Goal: Transaction & Acquisition: Purchase product/service

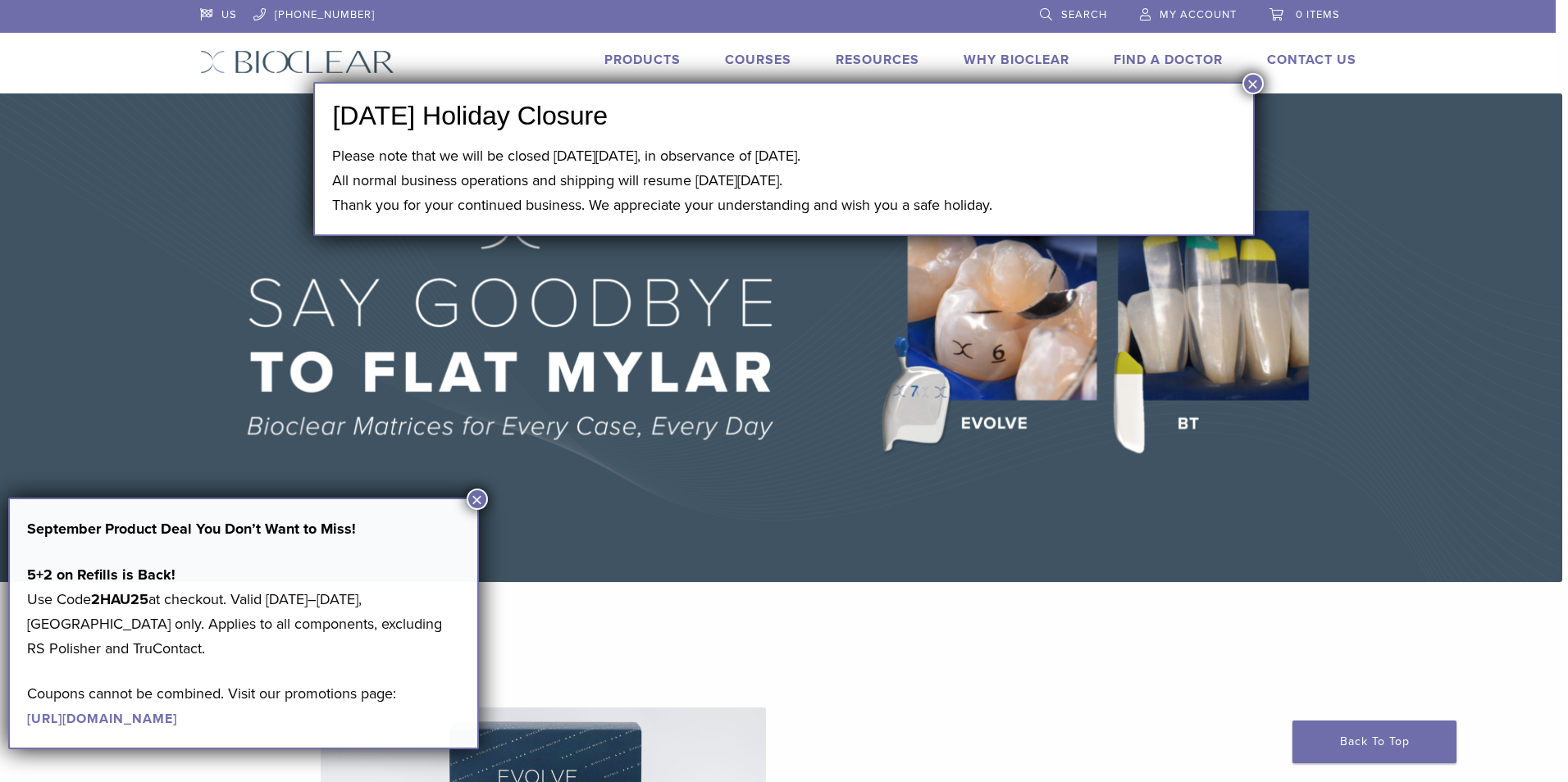
click at [1249, 84] on button "×" at bounding box center [1253, 83] width 21 height 21
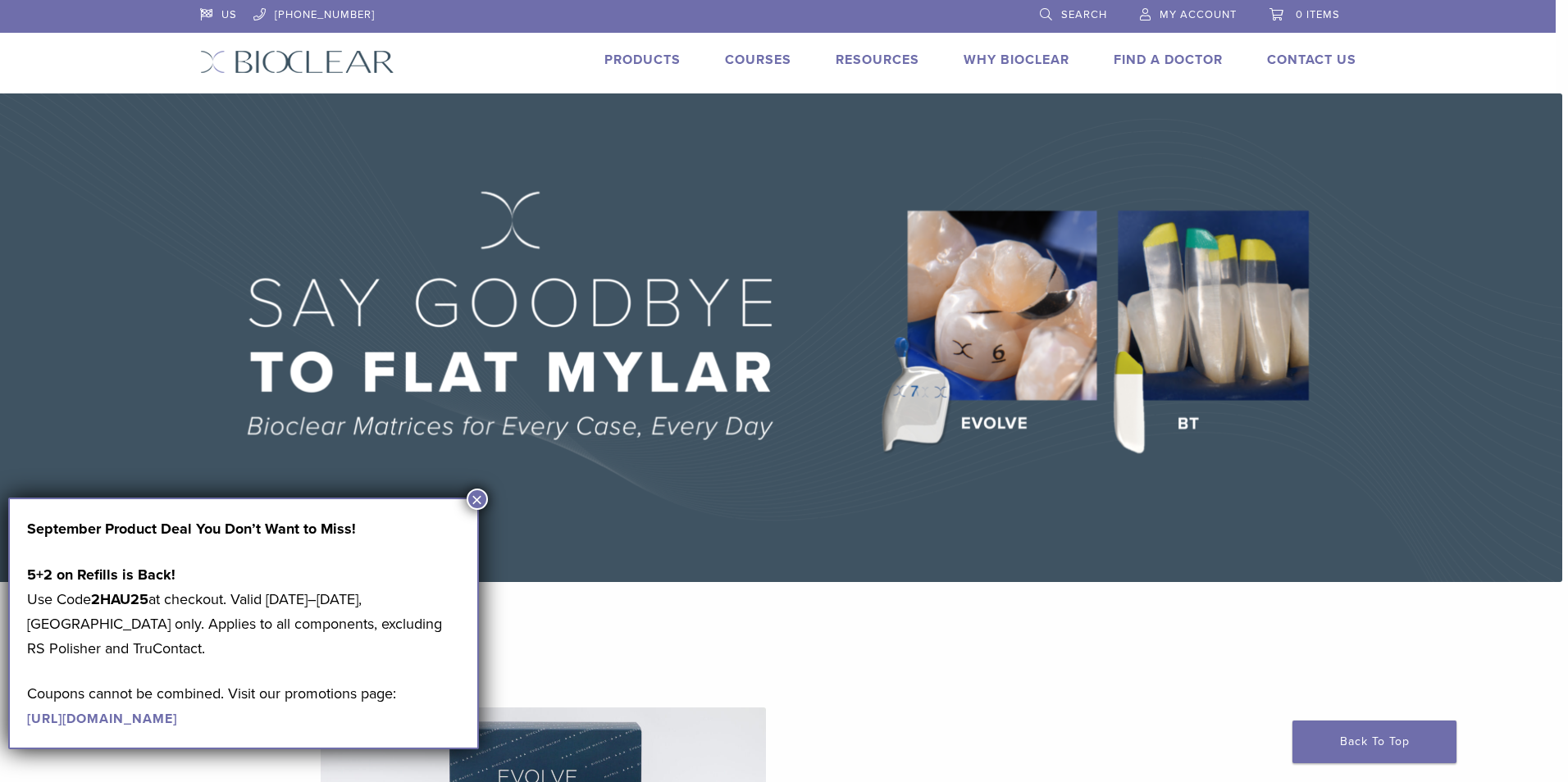
click at [473, 494] on button "×" at bounding box center [477, 499] width 21 height 21
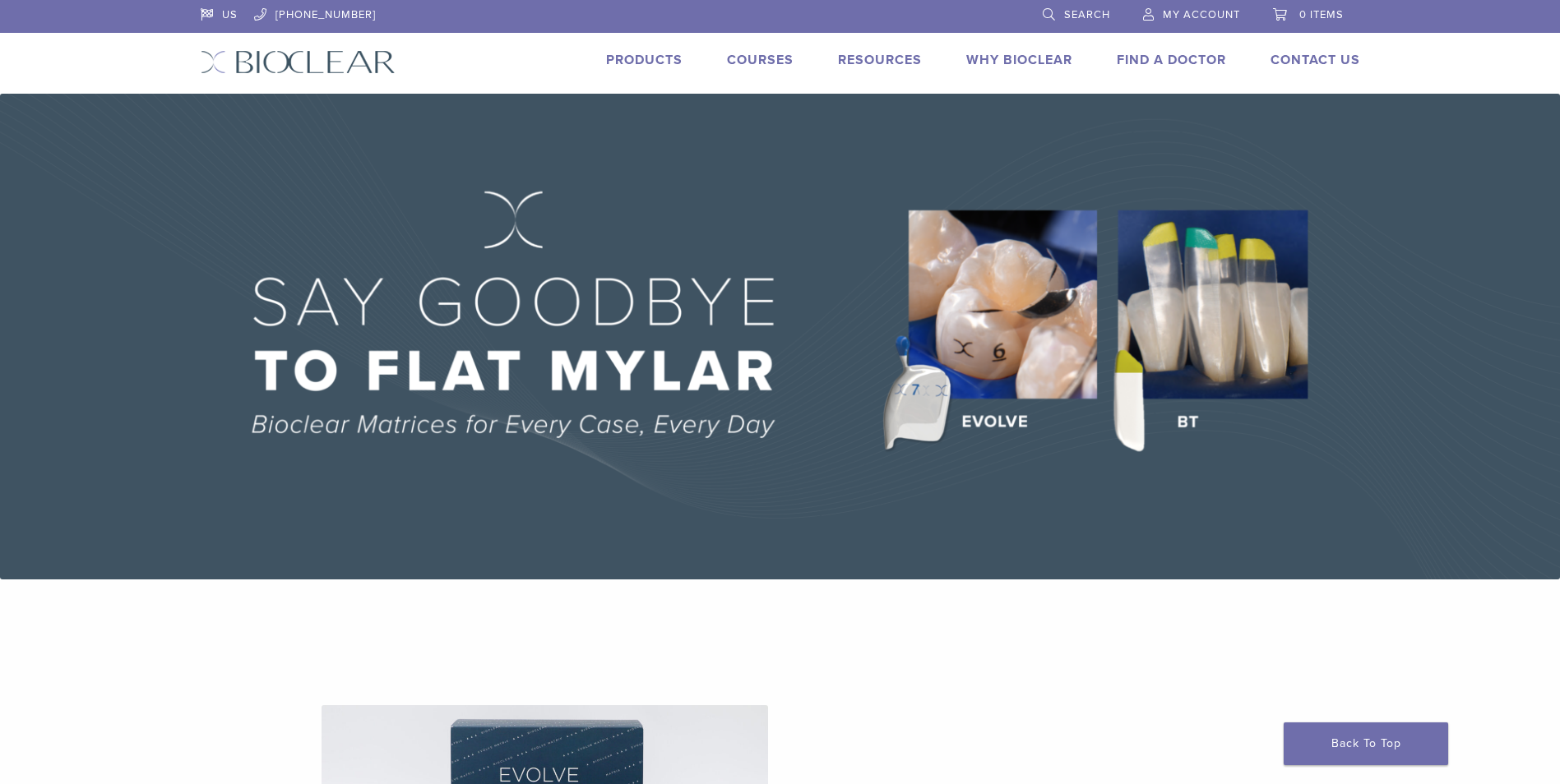
click at [661, 65] on link "Products" at bounding box center [644, 59] width 76 height 17
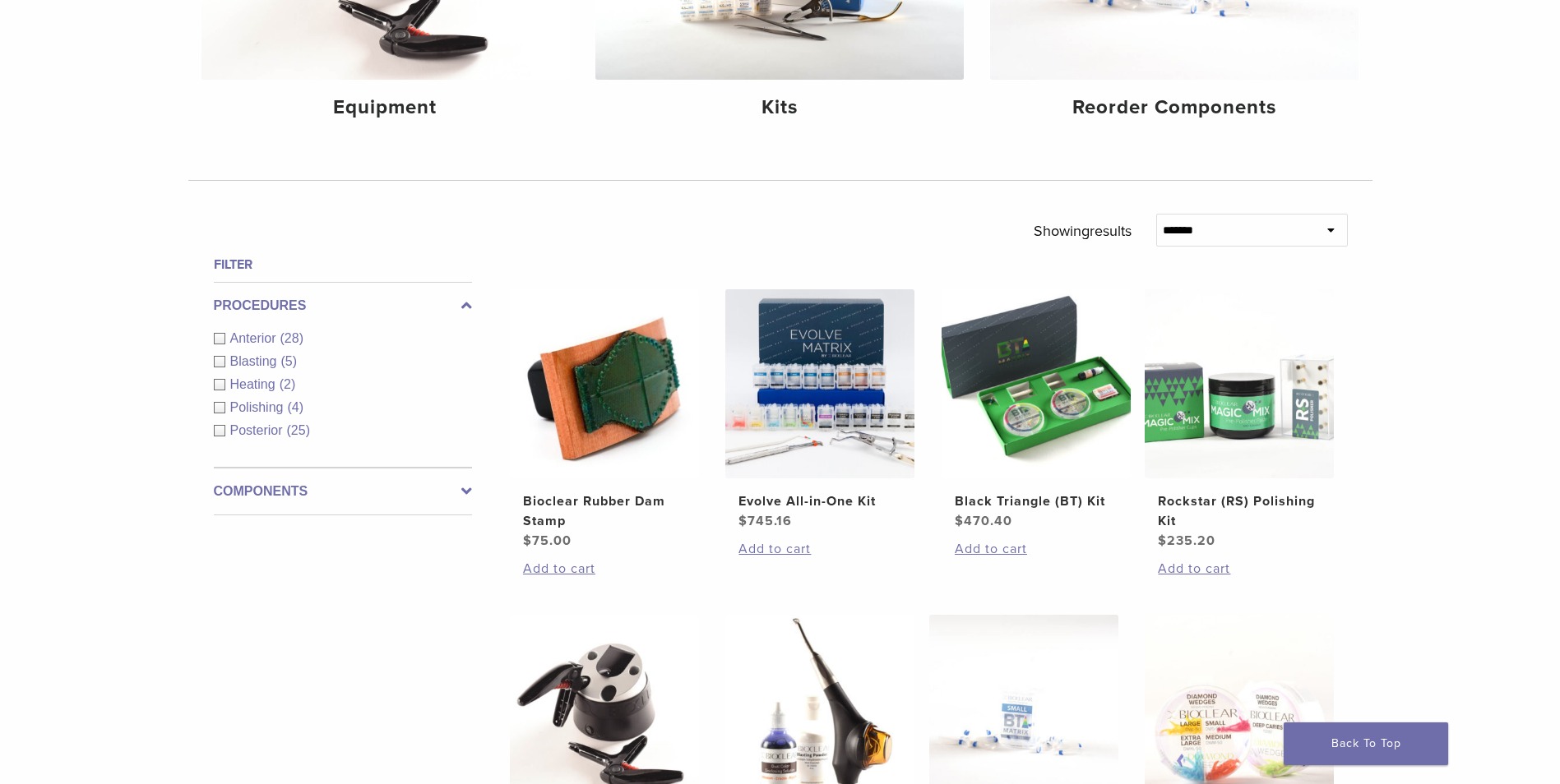
scroll to position [411, 0]
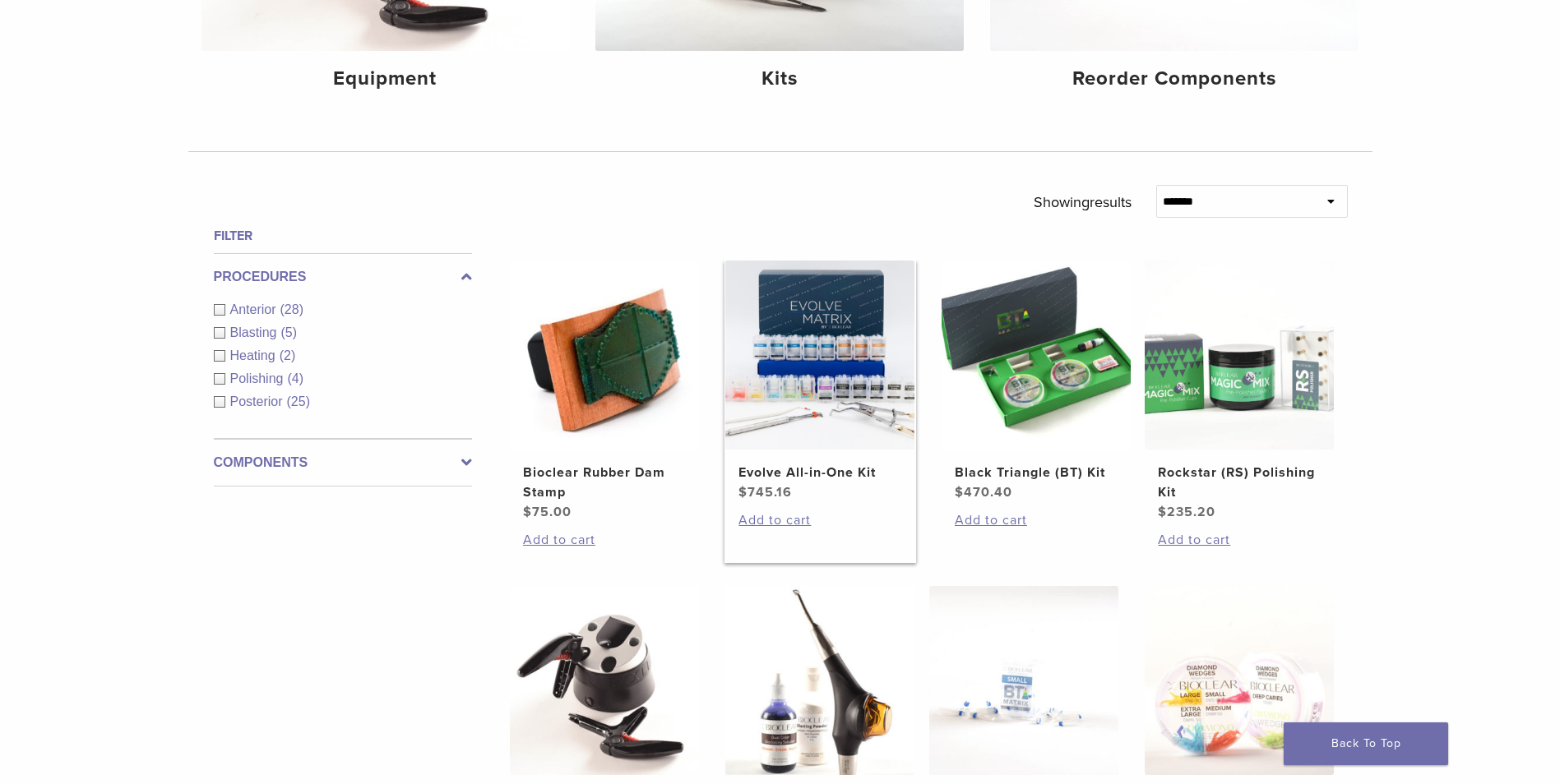
click at [790, 453] on link "Evolve All-in-One Kit $ 745.16" at bounding box center [820, 381] width 192 height 241
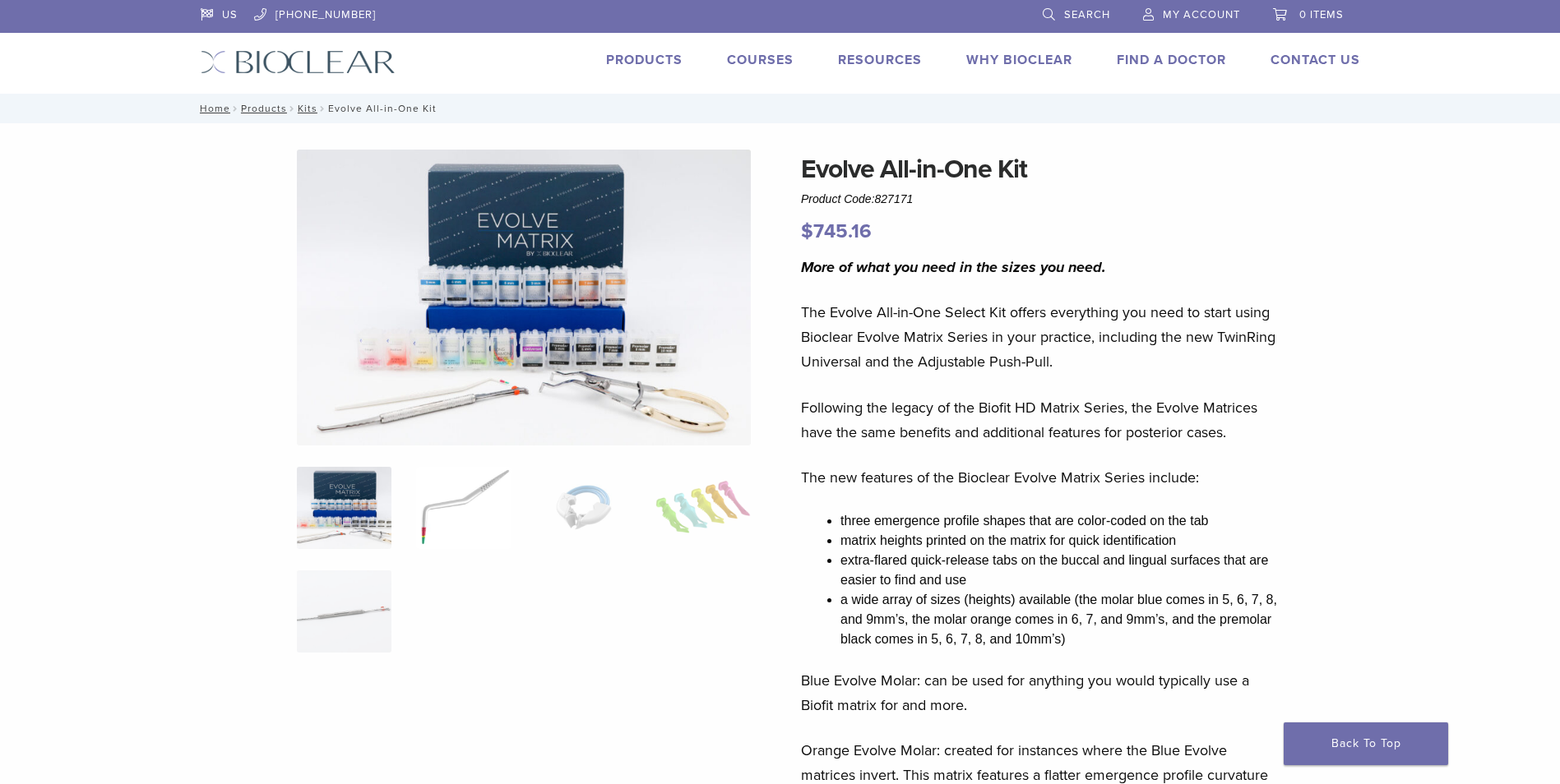
click at [434, 492] on img at bounding box center [463, 507] width 95 height 82
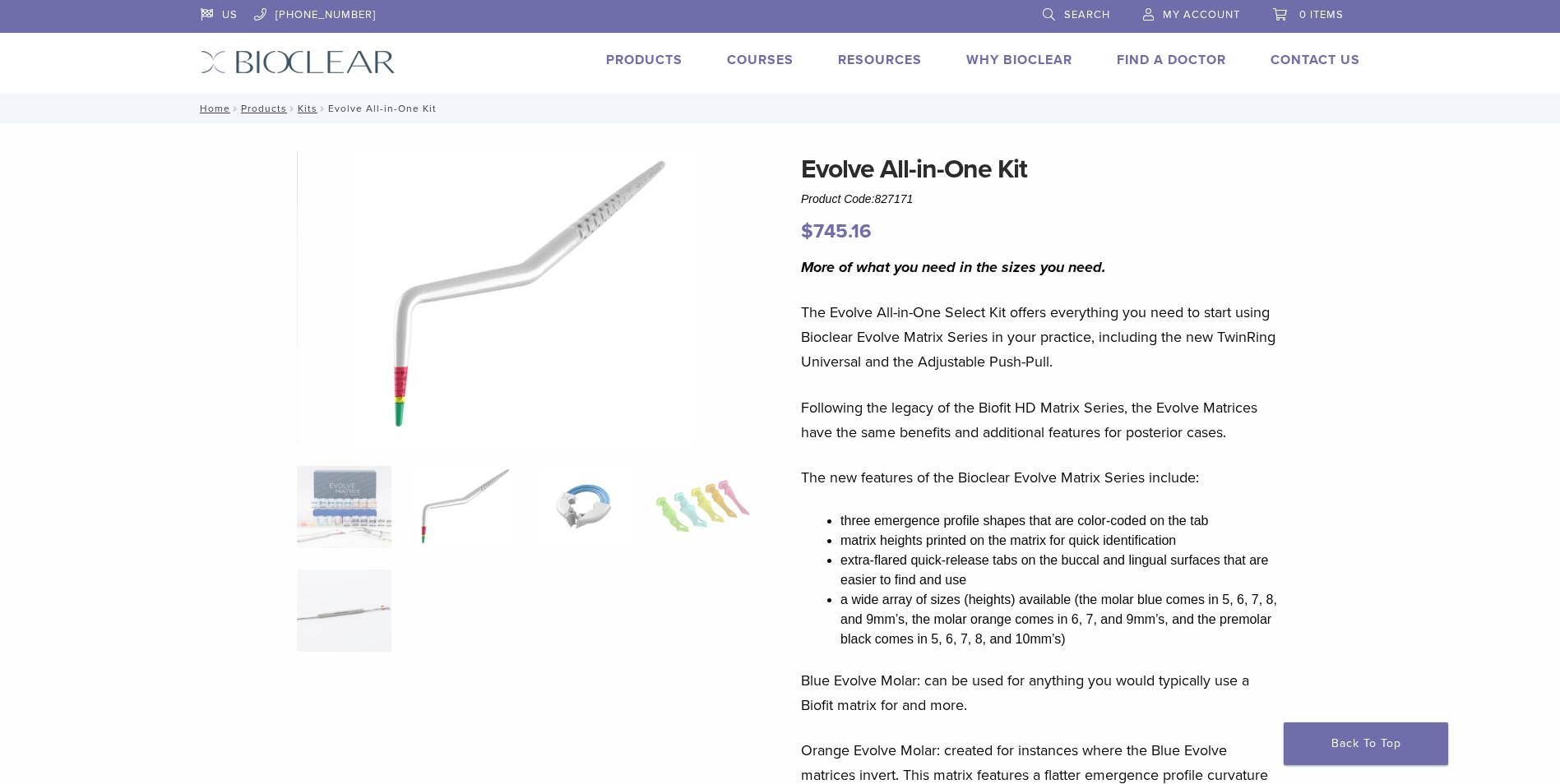
click at [555, 506] on img at bounding box center [583, 506] width 95 height 82
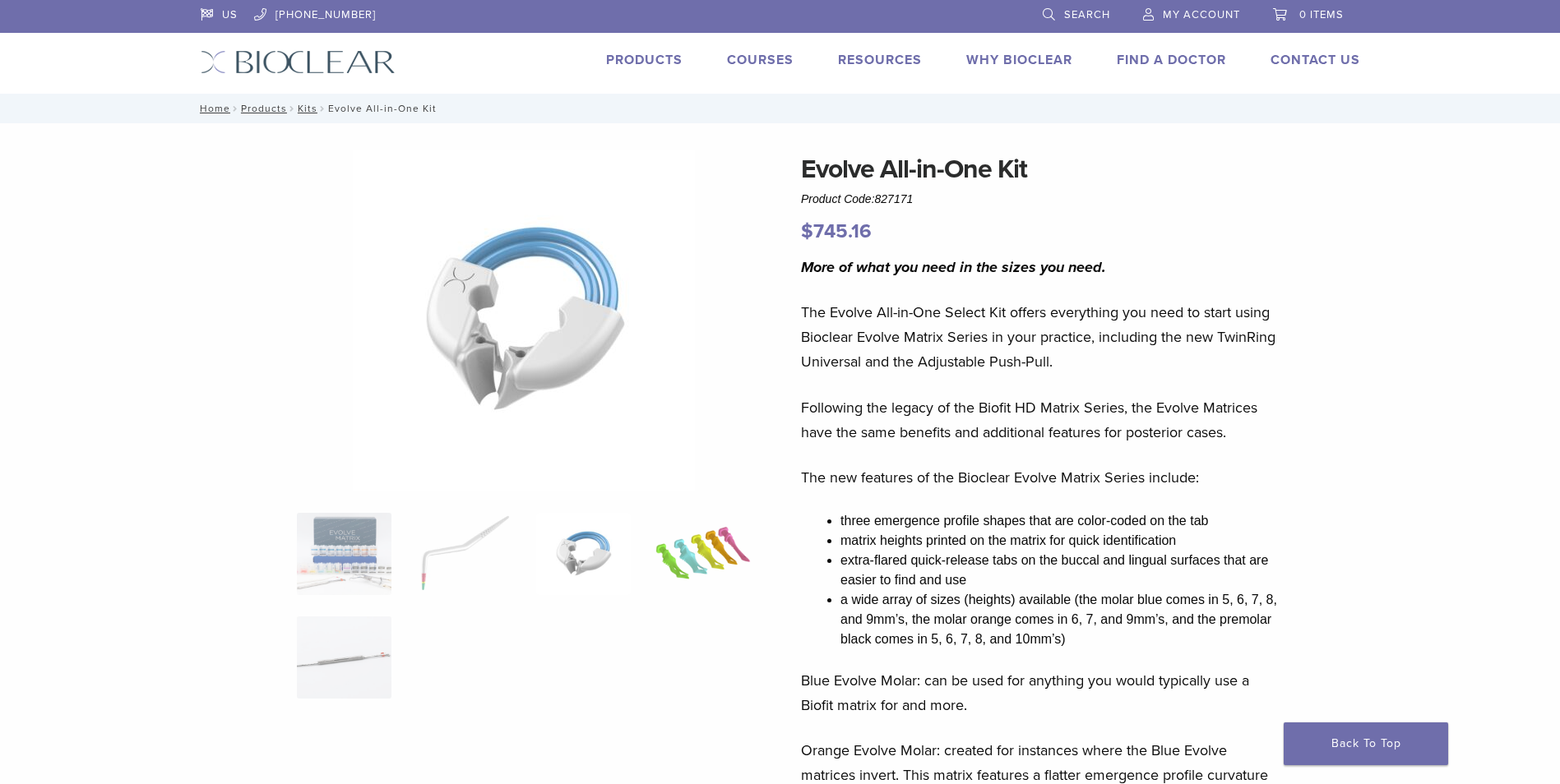
click at [667, 538] on img at bounding box center [703, 553] width 95 height 82
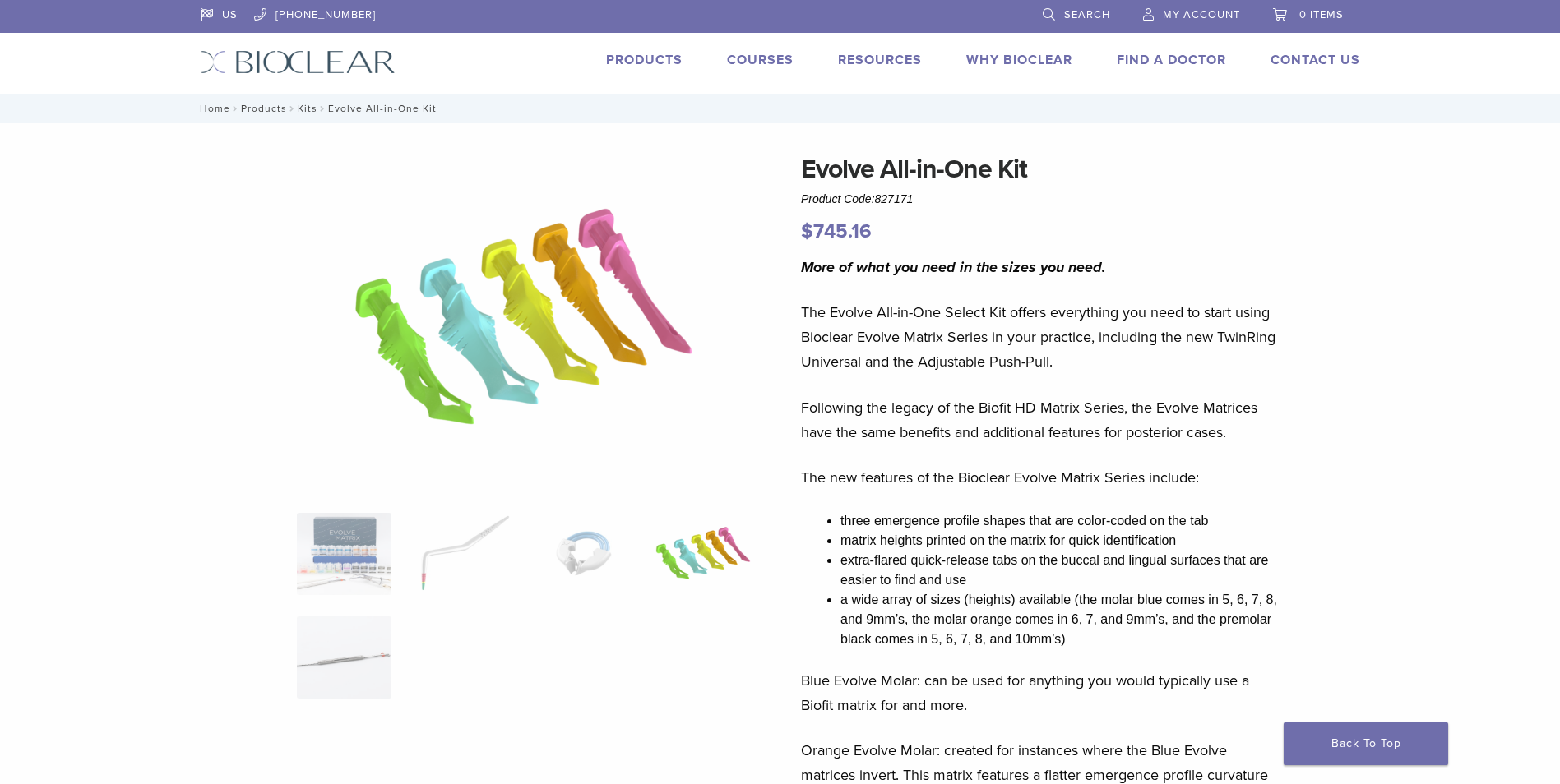
click at [394, 613] on ol at bounding box center [524, 616] width 478 height 208
click at [295, 640] on ol at bounding box center [524, 616] width 478 height 208
click at [311, 645] on img at bounding box center [344, 657] width 95 height 82
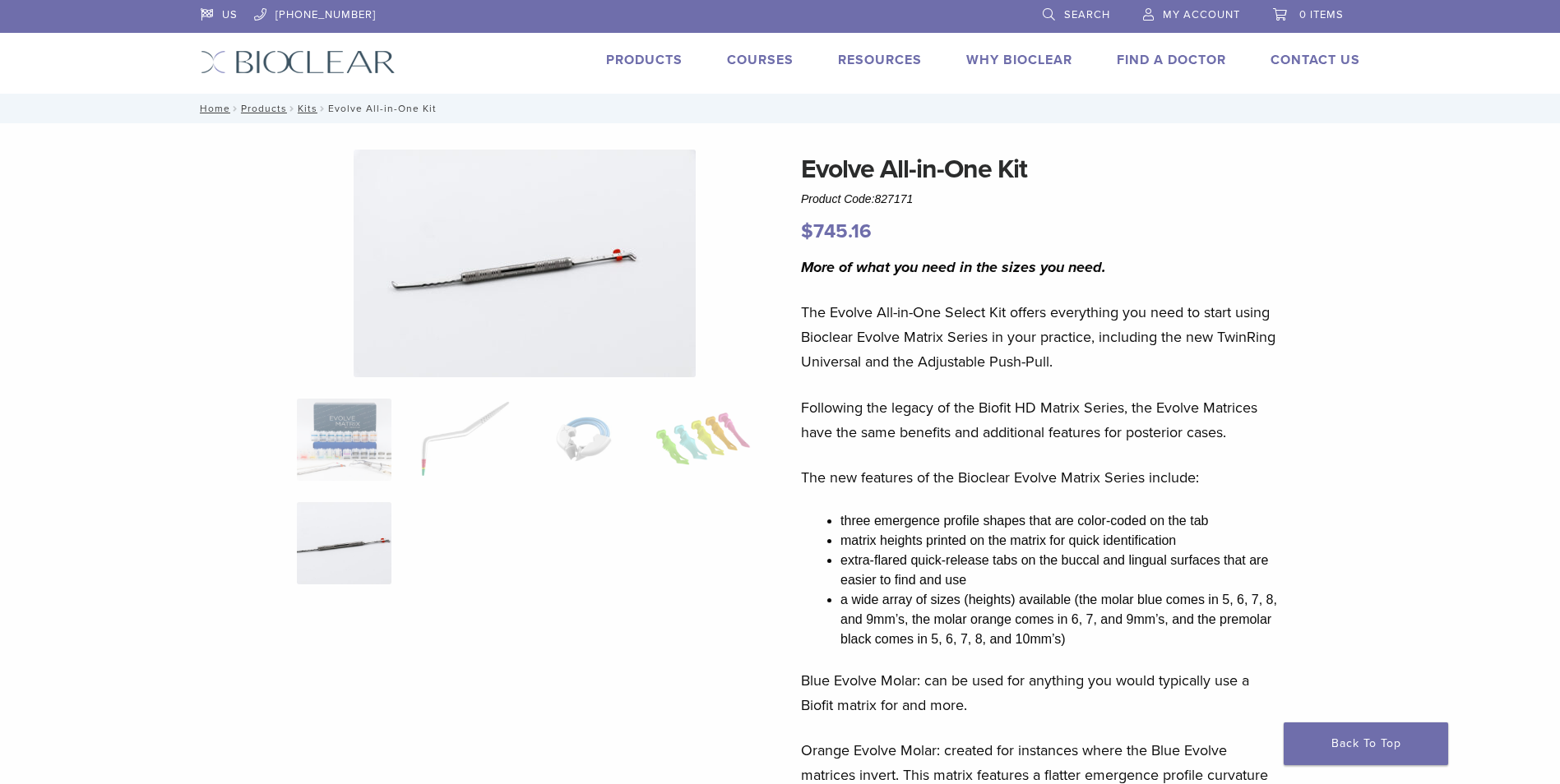
click at [643, 56] on link "Products" at bounding box center [644, 59] width 76 height 17
